Goal: Task Accomplishment & Management: Use online tool/utility

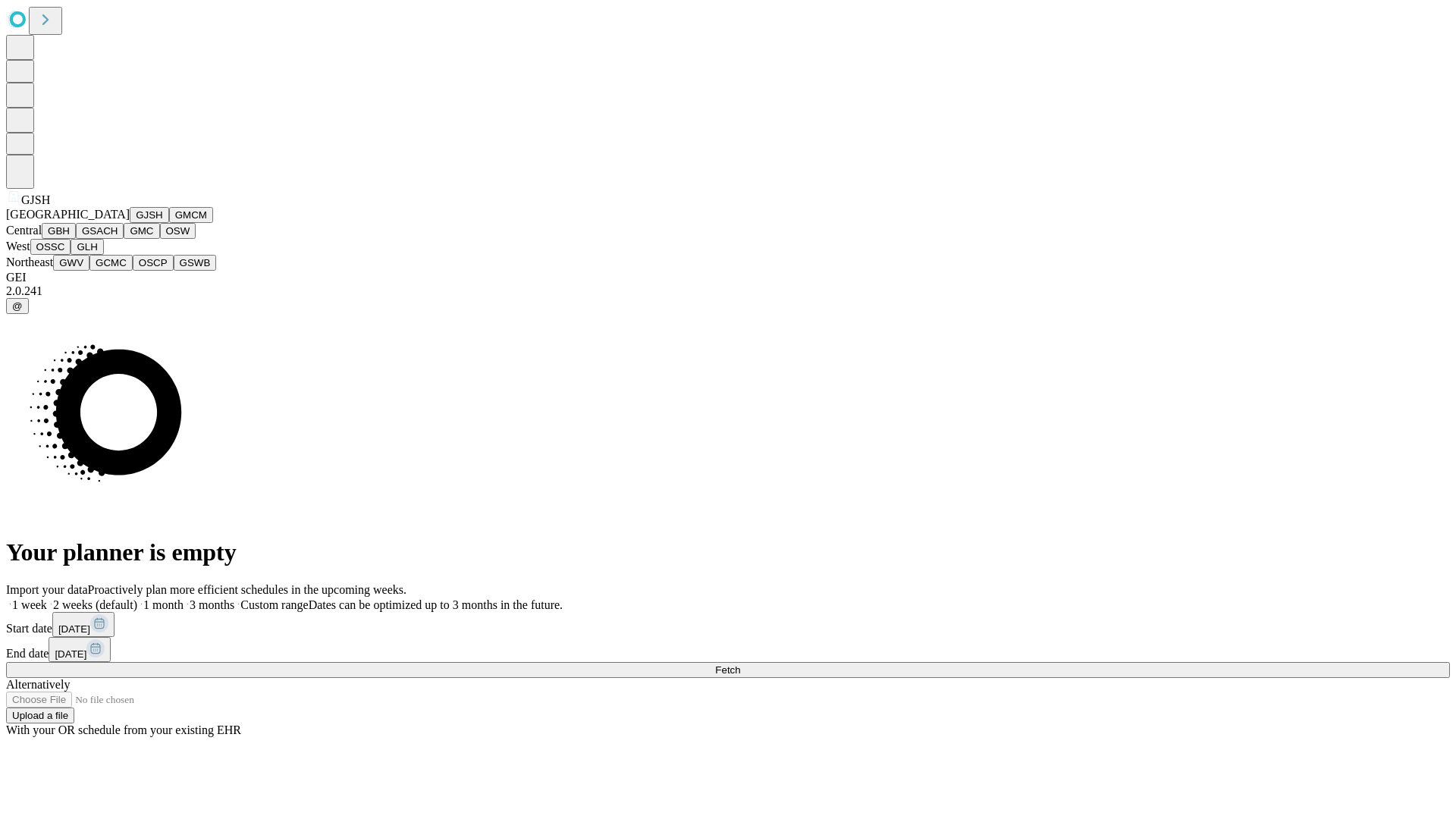
click at [130, 223] on button "GJSH" at bounding box center [150, 214] width 40 height 16
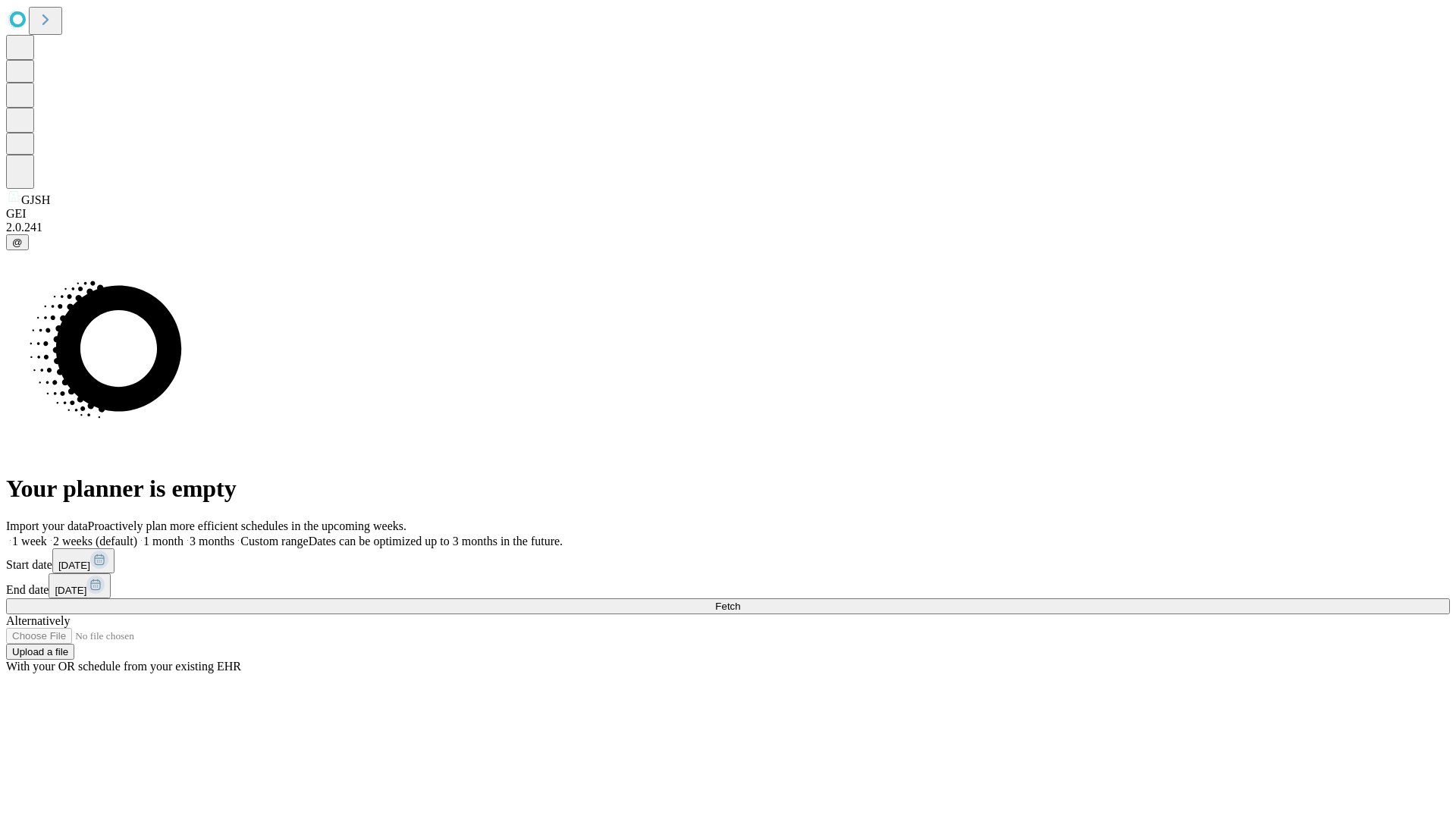
click at [47, 534] on label "1 week" at bounding box center [26, 541] width 41 height 13
click at [740, 601] on span "Fetch" at bounding box center [727, 606] width 25 height 11
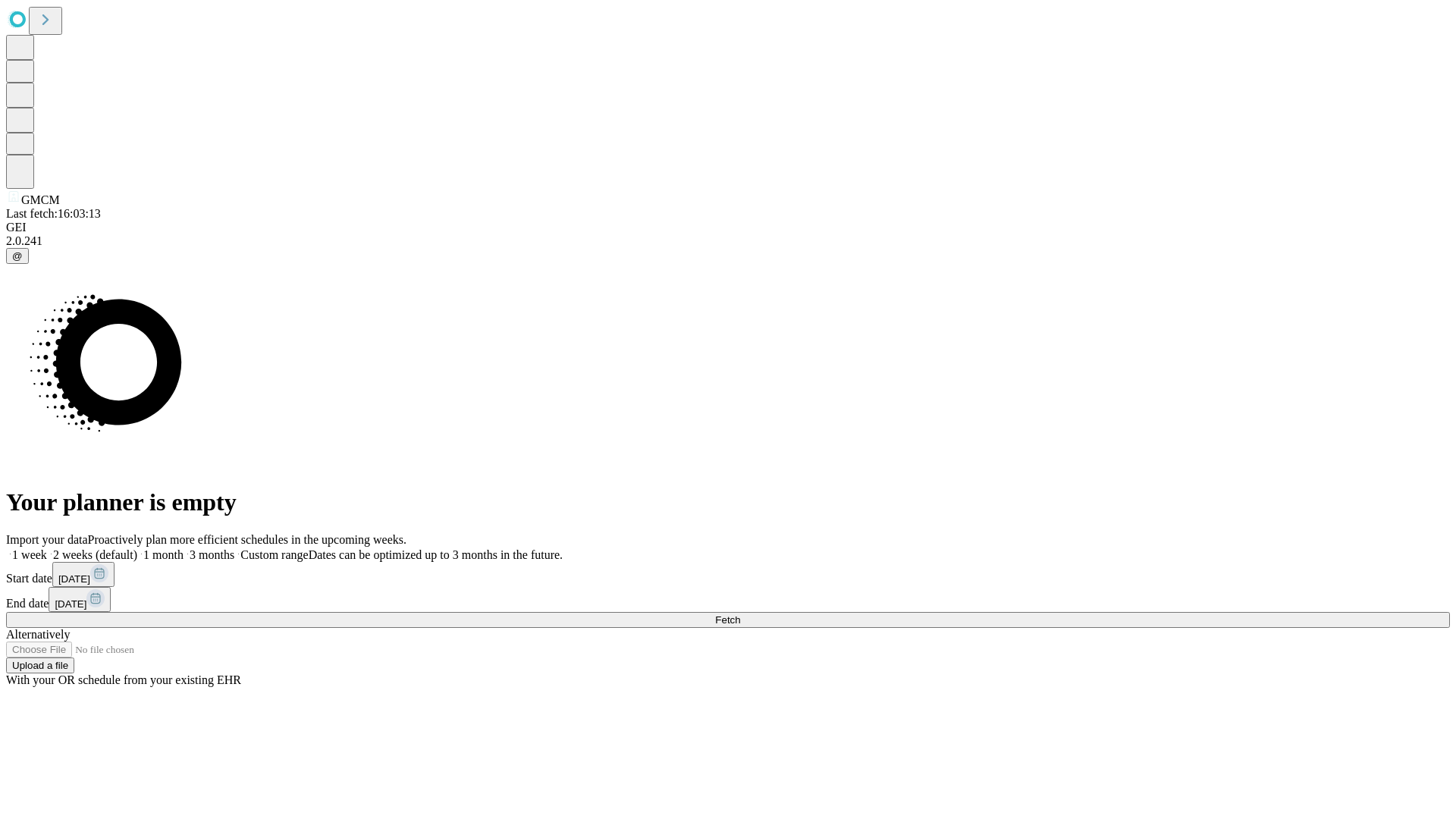
click at [740, 614] on span "Fetch" at bounding box center [727, 619] width 25 height 11
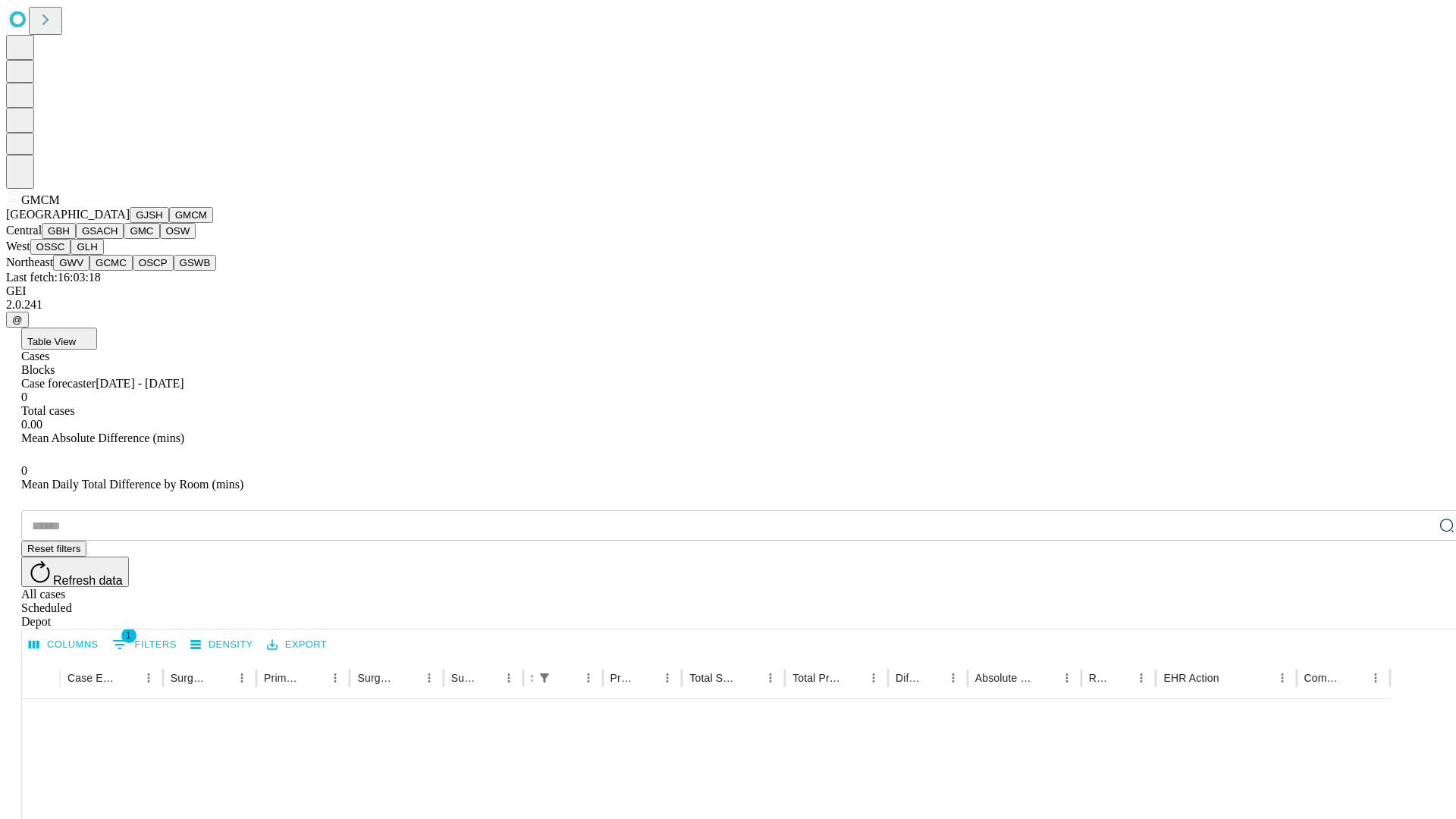
click at [76, 239] on button "GBH" at bounding box center [58, 231] width 34 height 16
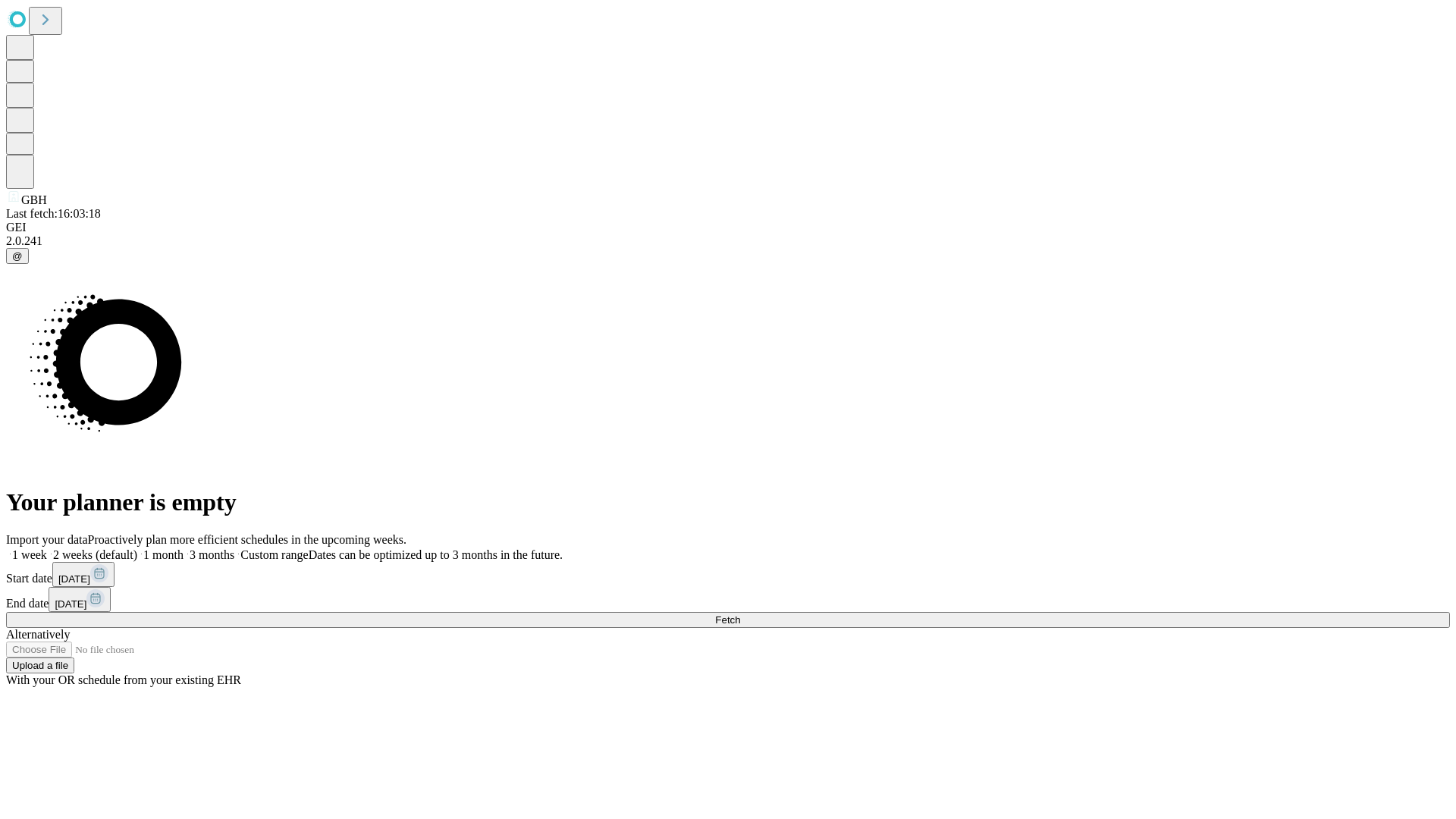
click at [740, 614] on span "Fetch" at bounding box center [727, 619] width 25 height 11
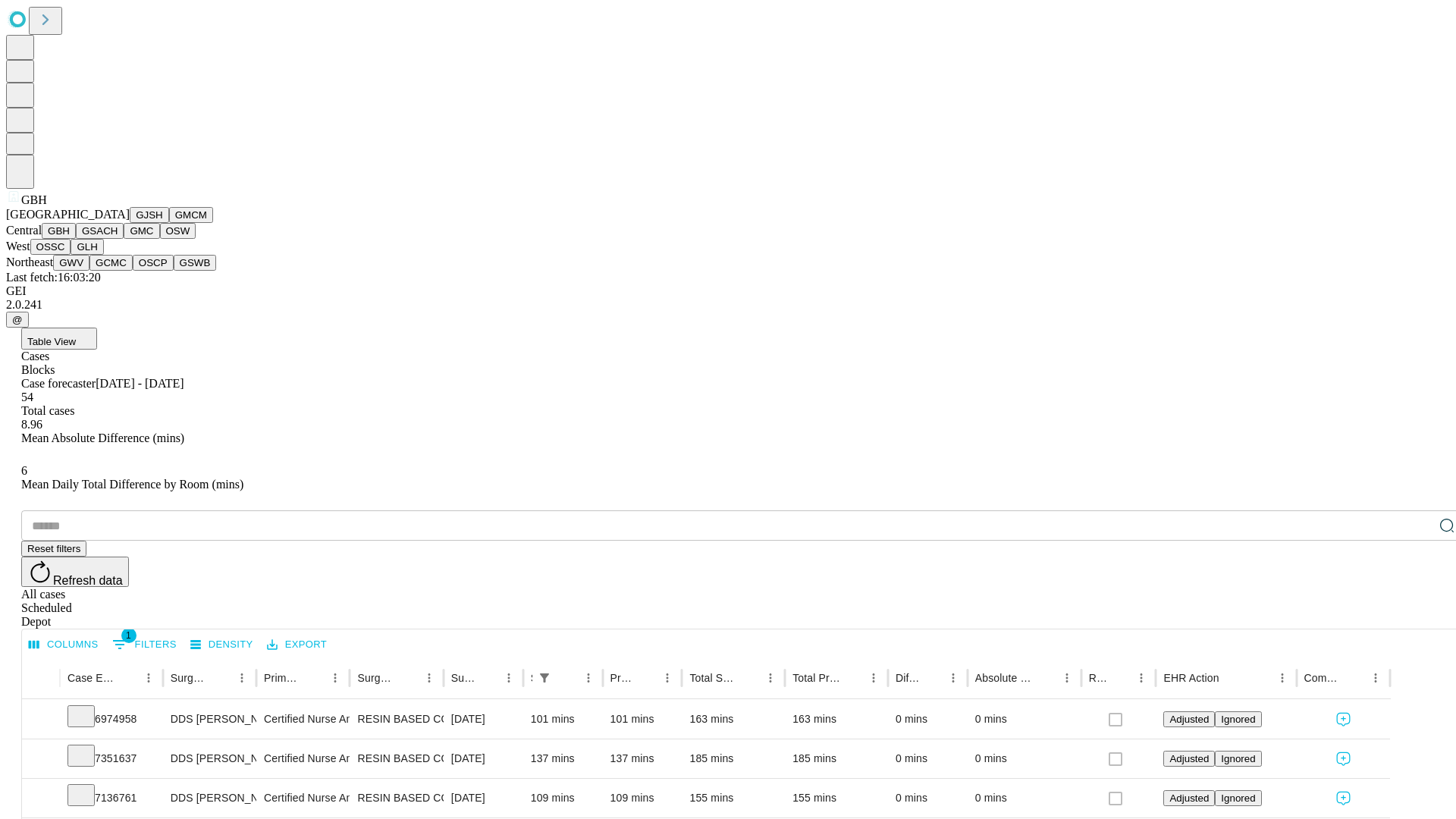
click at [118, 239] on button "GSACH" at bounding box center [99, 231] width 48 height 16
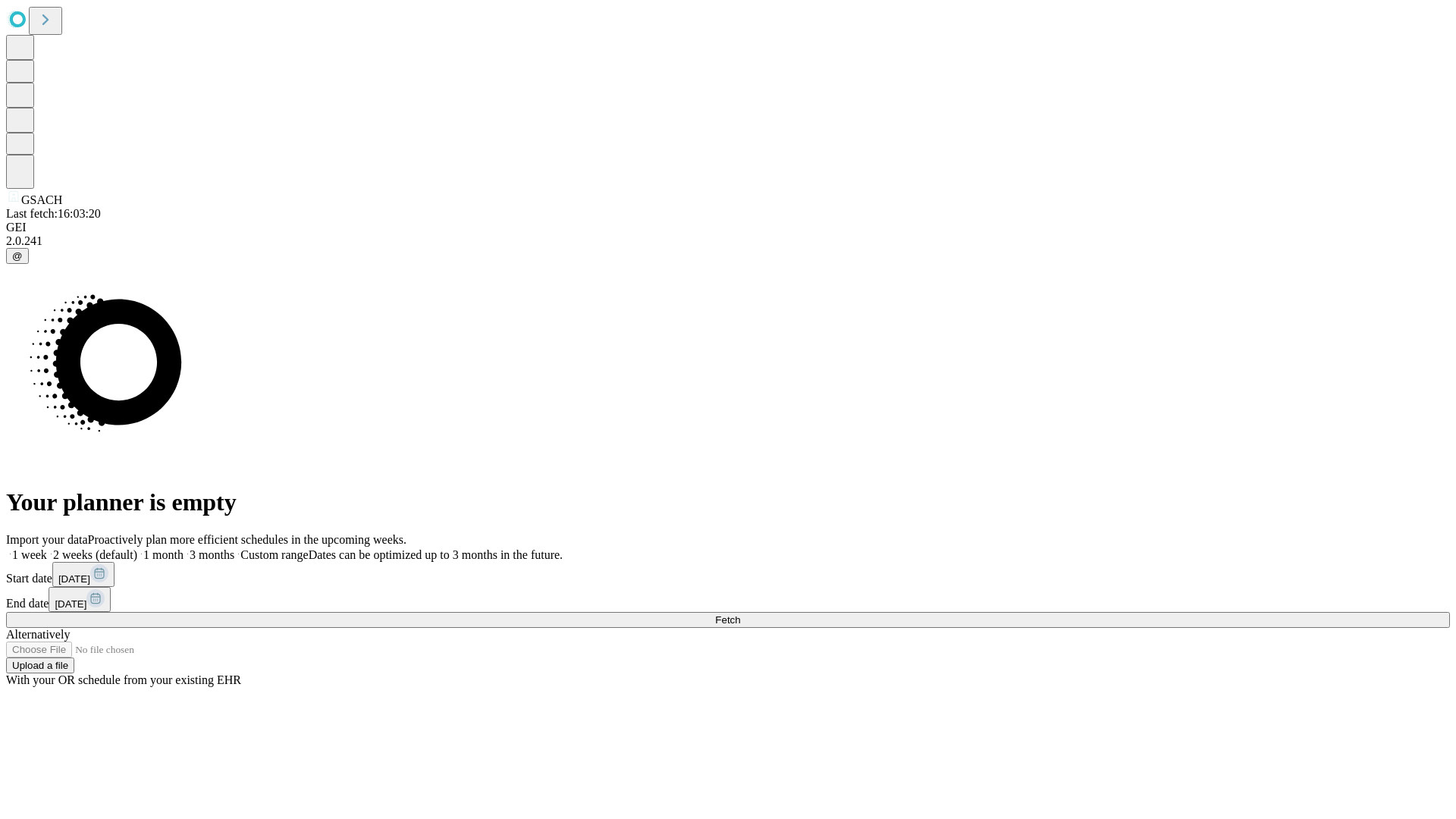
click at [740, 614] on span "Fetch" at bounding box center [727, 619] width 25 height 11
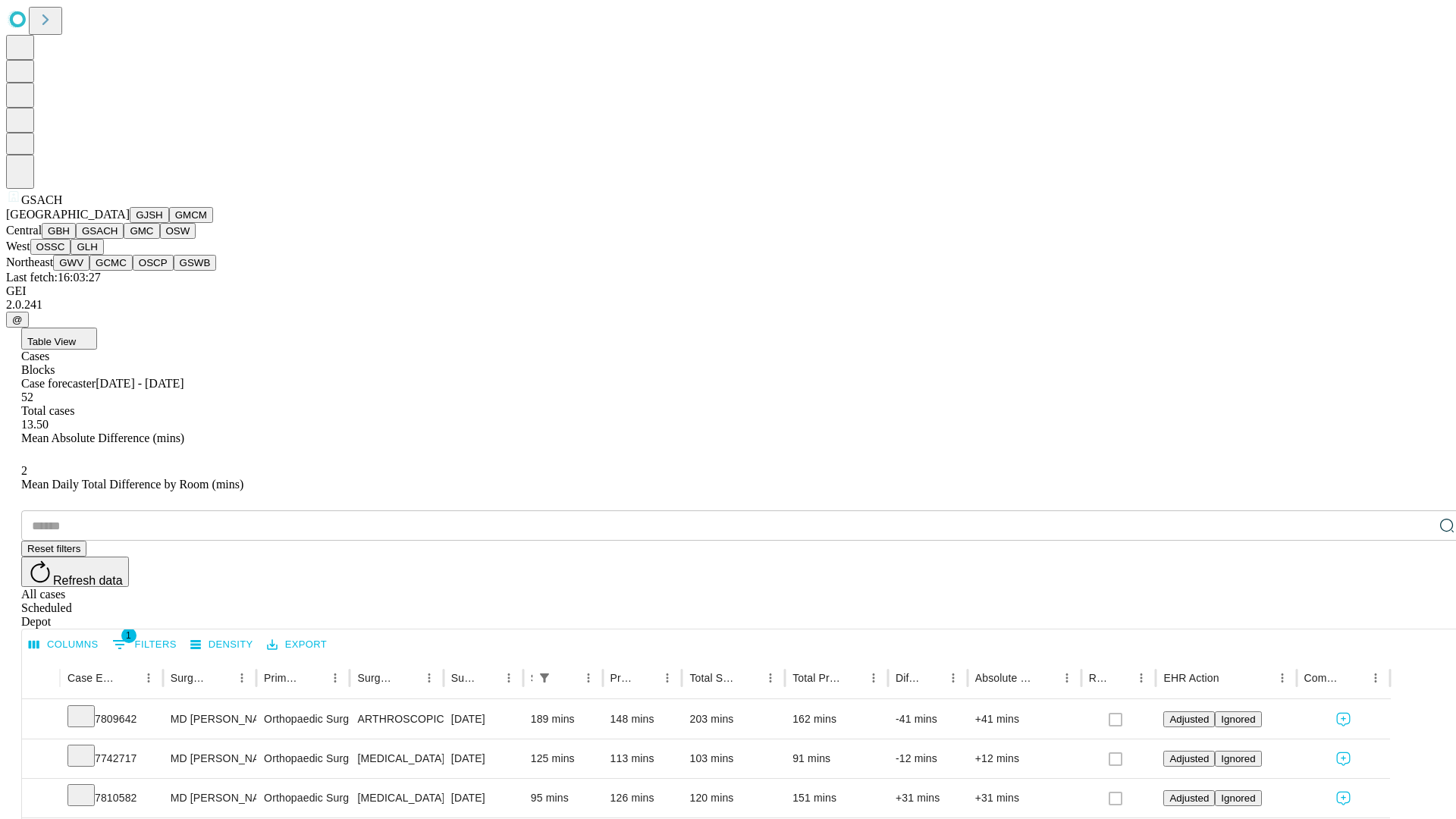
click at [124, 239] on button "GMC" at bounding box center [141, 231] width 35 height 16
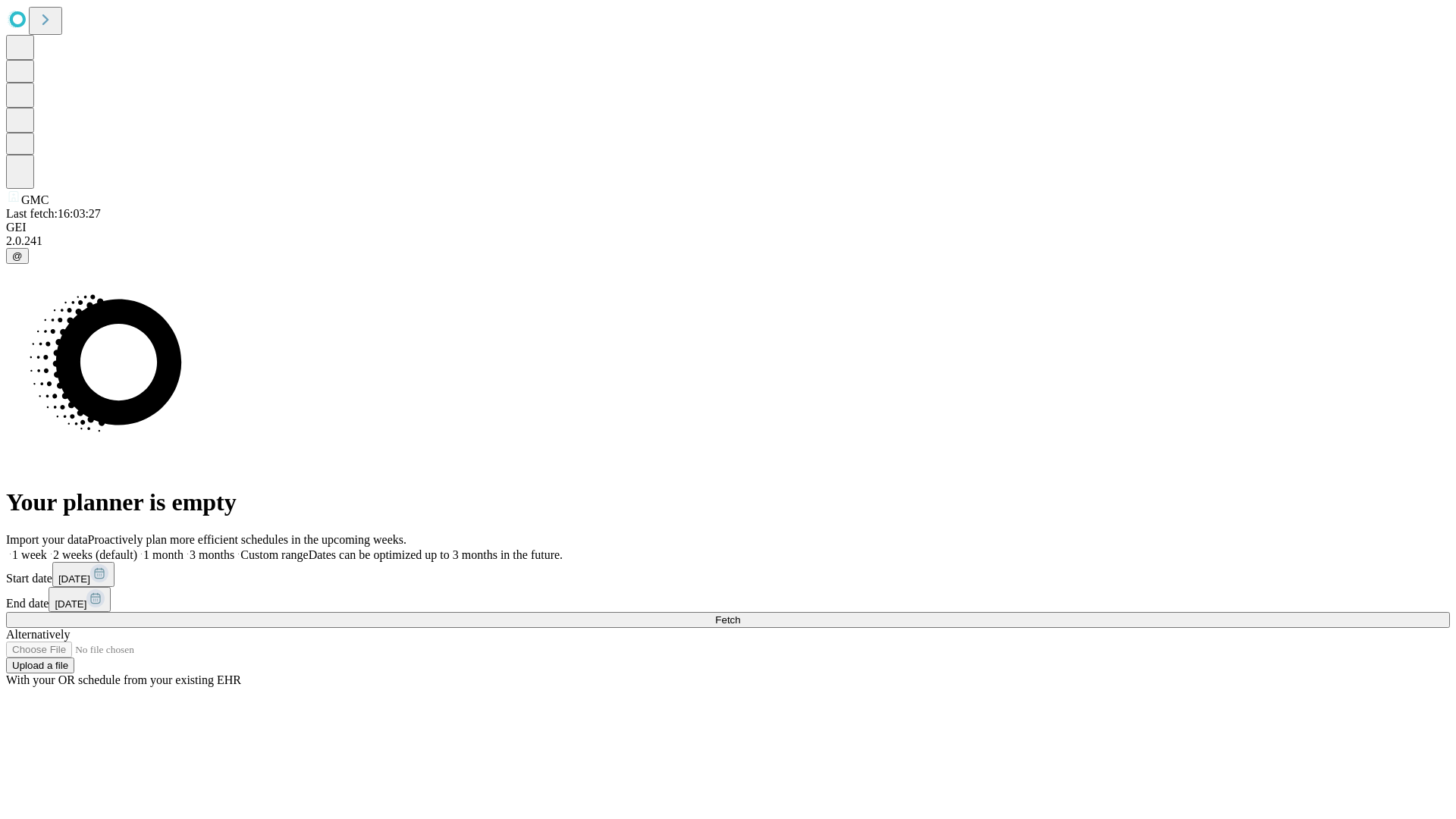
click at [47, 548] on label "1 week" at bounding box center [26, 554] width 41 height 13
click at [740, 614] on span "Fetch" at bounding box center [727, 619] width 25 height 11
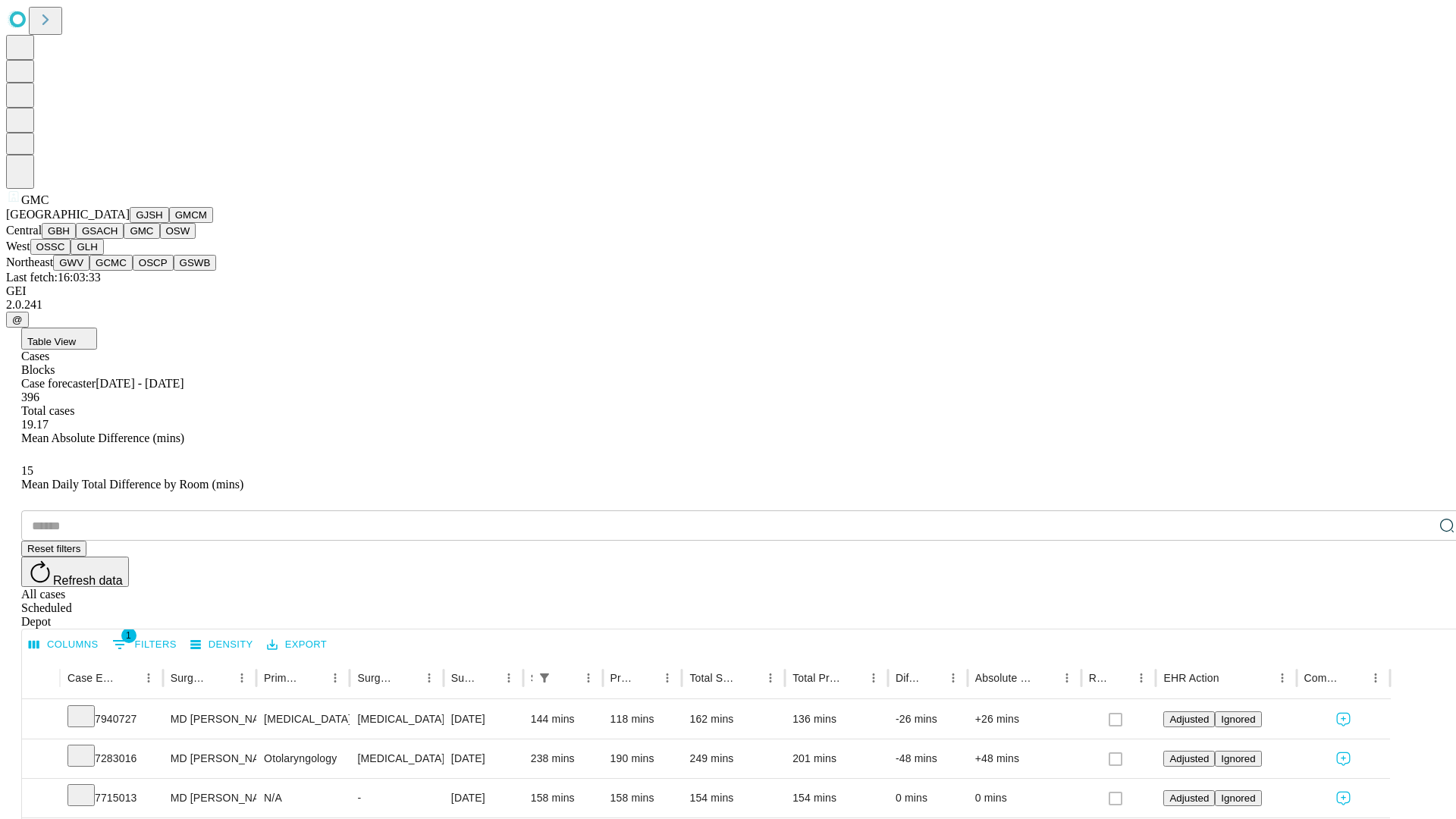
click at [160, 239] on button "OSW" at bounding box center [178, 231] width 36 height 16
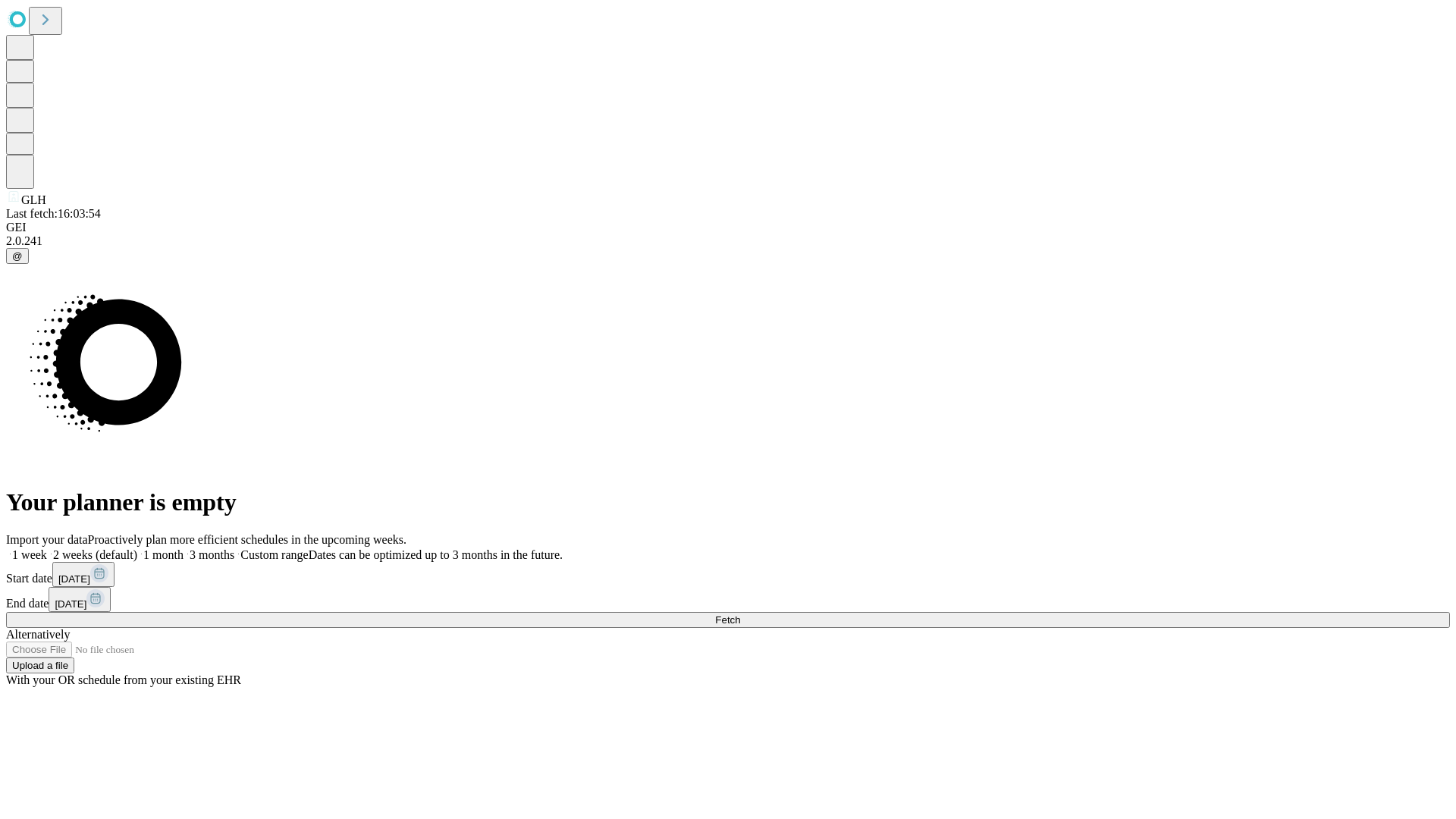
click at [47, 548] on label "1 week" at bounding box center [26, 554] width 41 height 13
click at [740, 614] on span "Fetch" at bounding box center [727, 619] width 25 height 11
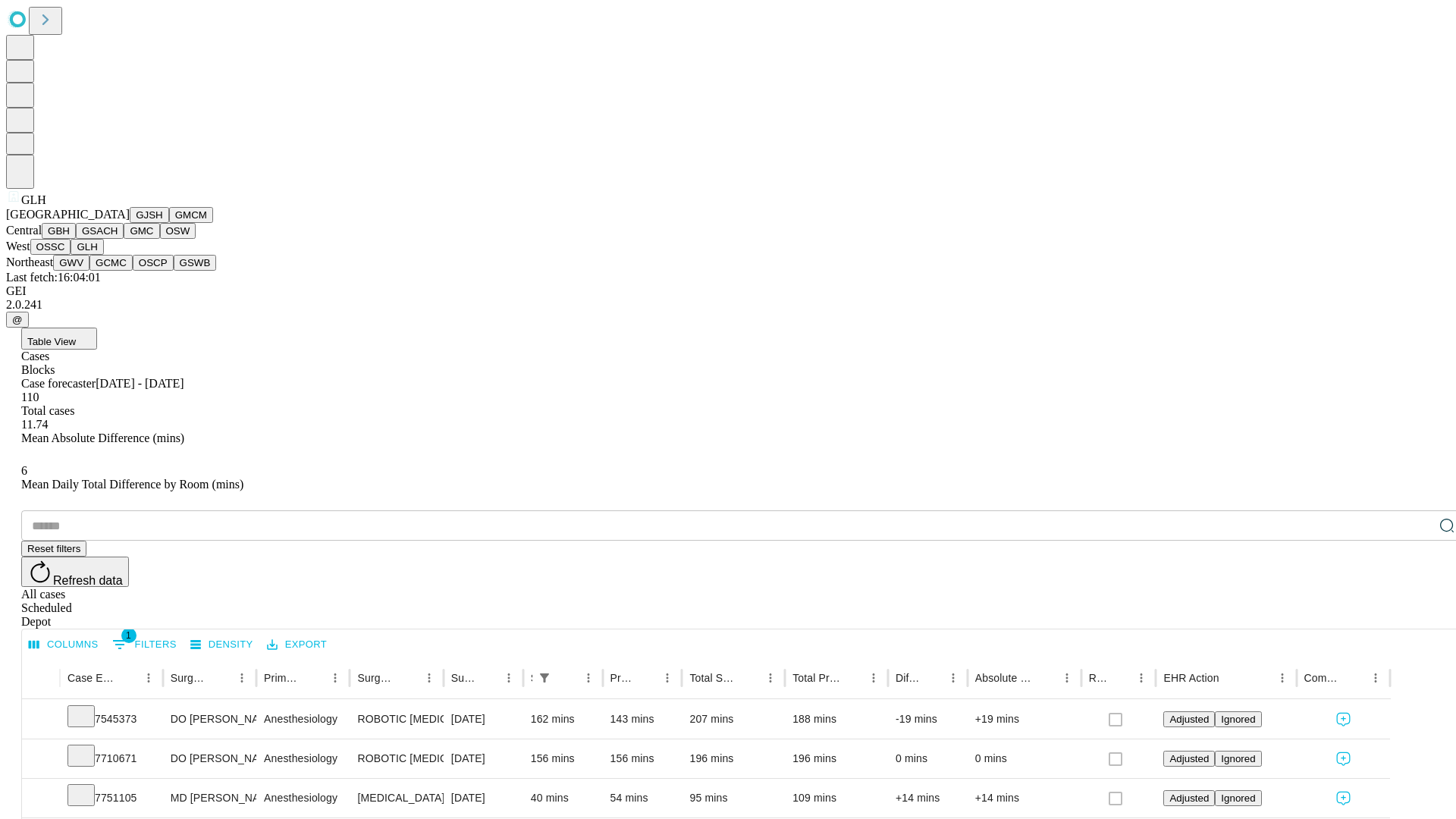
click at [89, 271] on button "GWV" at bounding box center [71, 263] width 36 height 16
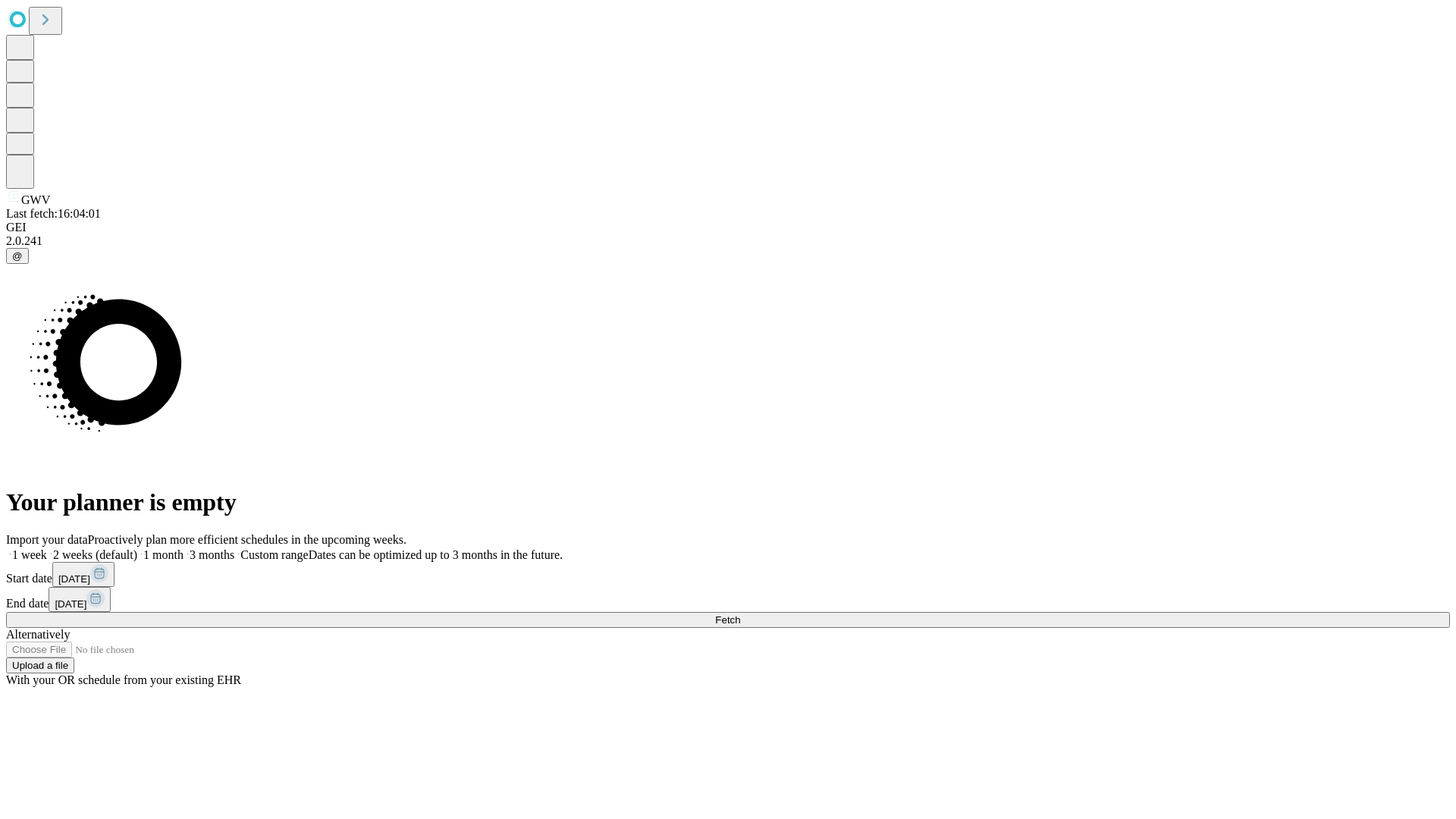
click at [47, 548] on label "1 week" at bounding box center [26, 554] width 41 height 13
click at [740, 614] on span "Fetch" at bounding box center [727, 619] width 25 height 11
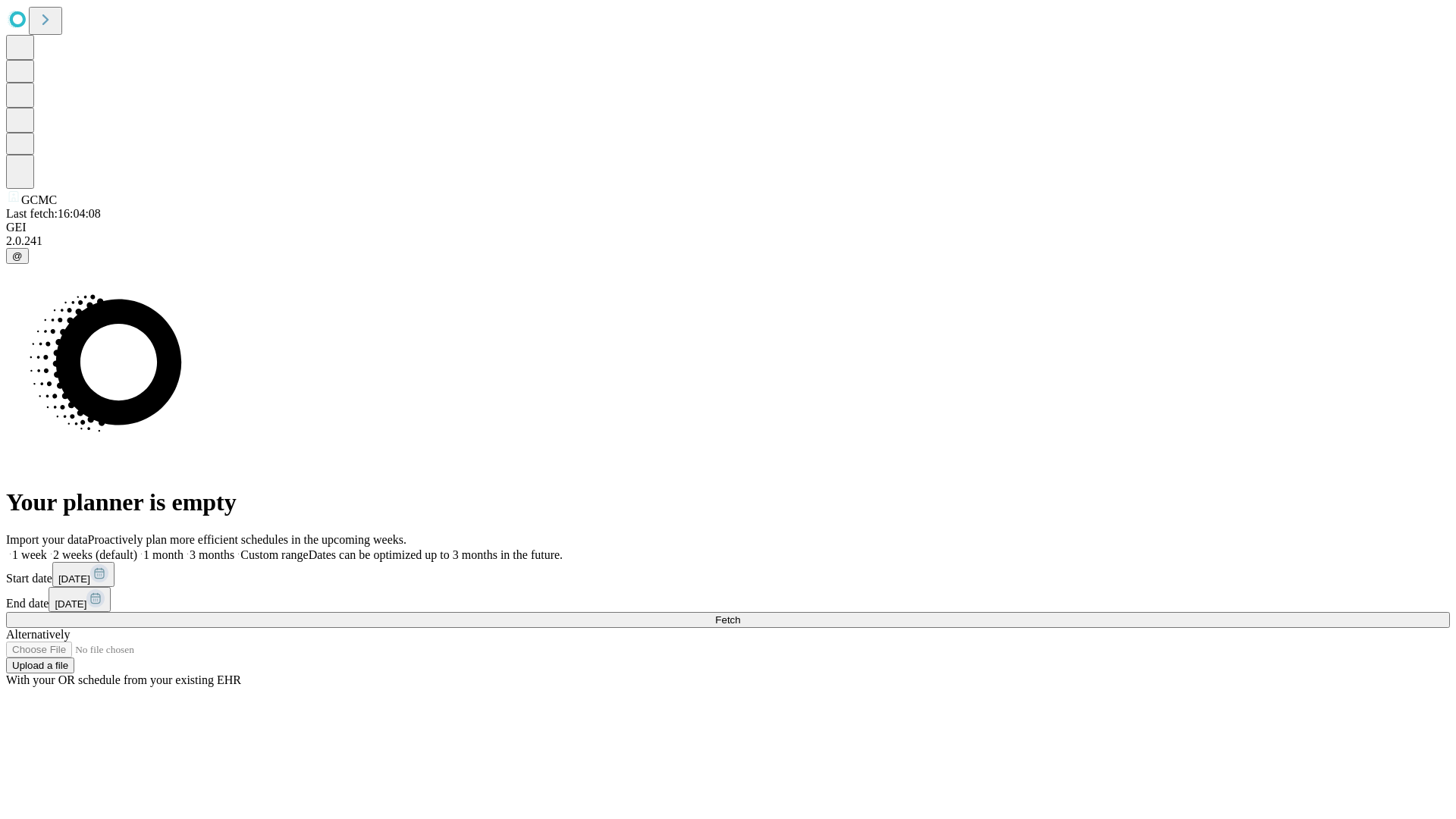
click at [47, 548] on label "1 week" at bounding box center [26, 554] width 41 height 13
click at [740, 614] on span "Fetch" at bounding box center [727, 619] width 25 height 11
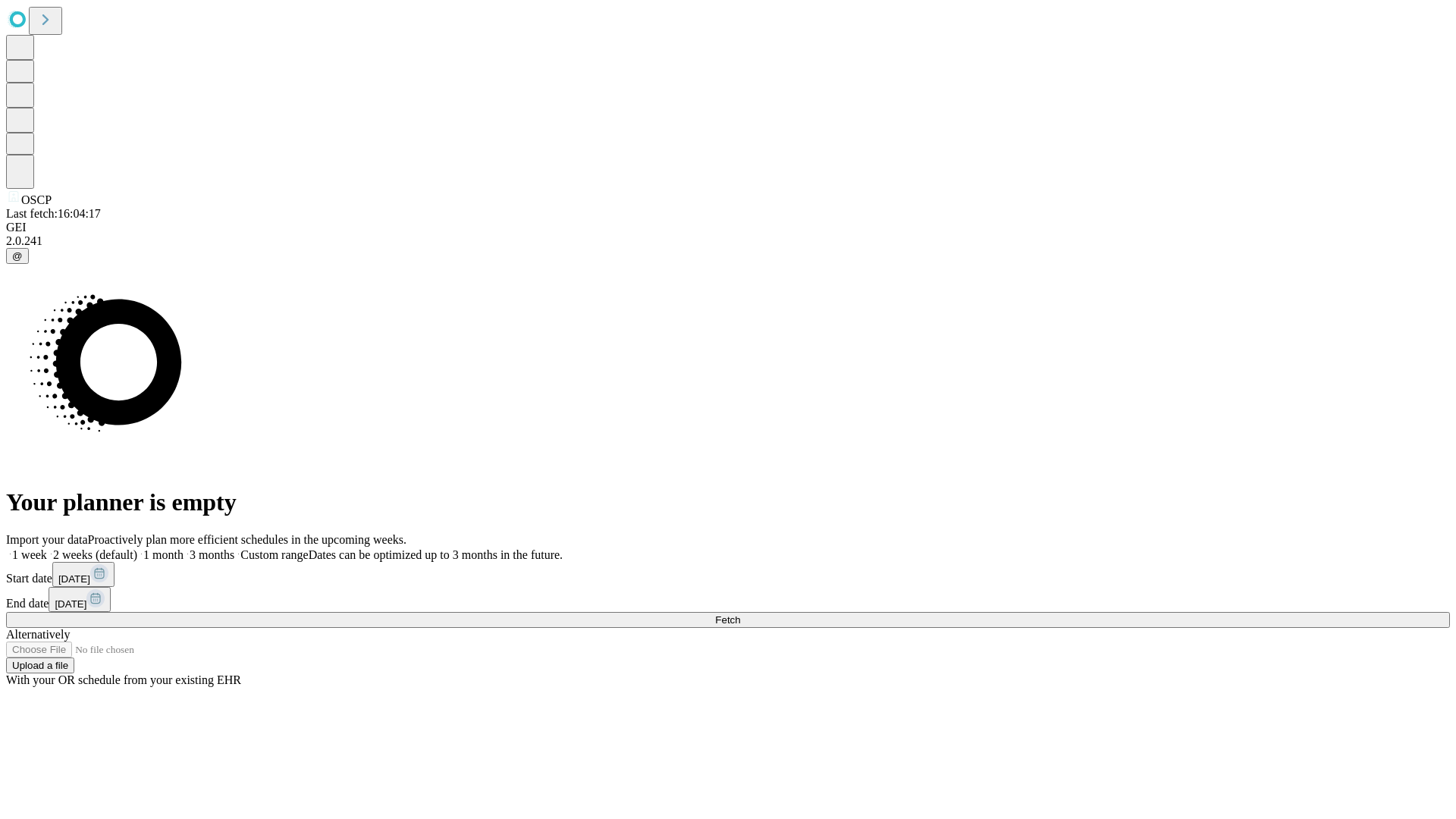
click at [740, 614] on span "Fetch" at bounding box center [727, 619] width 25 height 11
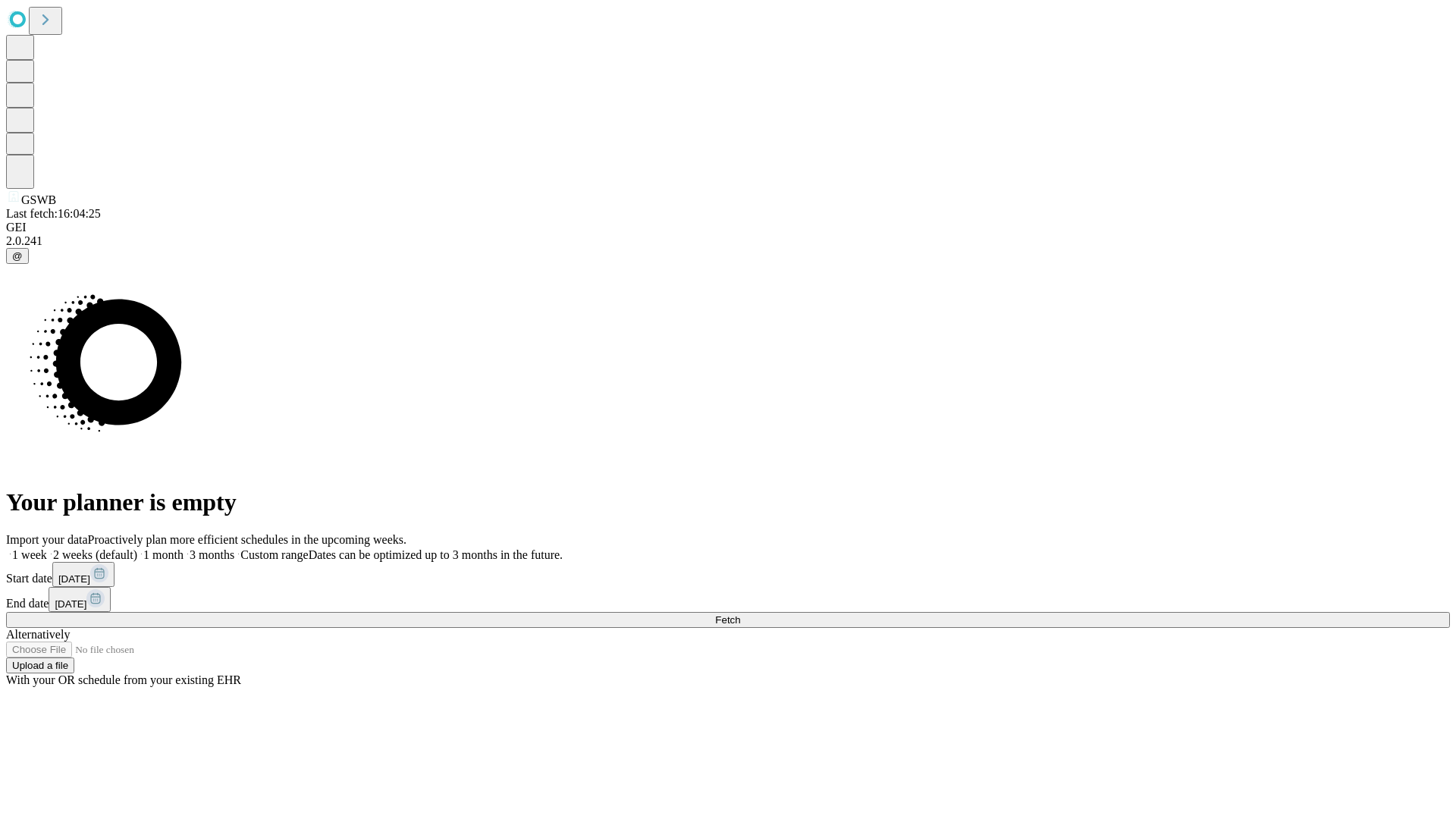
click at [47, 548] on label "1 week" at bounding box center [26, 554] width 41 height 13
click at [740, 614] on span "Fetch" at bounding box center [727, 619] width 25 height 11
